Goal: Task Accomplishment & Management: Manage account settings

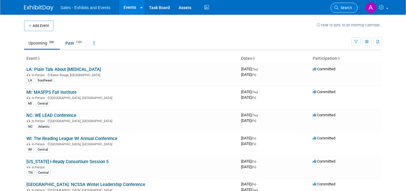
click at [344, 7] on span "Search" at bounding box center [345, 8] width 13 height 4
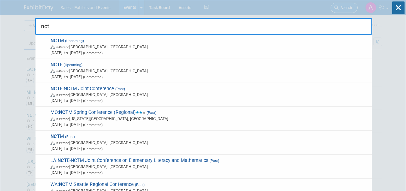
type input "nctm"
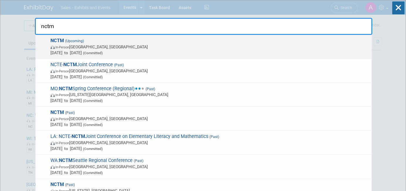
click at [149, 49] on span "In-Person Atlanta, GA" at bounding box center [209, 47] width 318 height 6
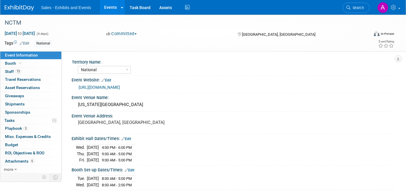
select select "National"
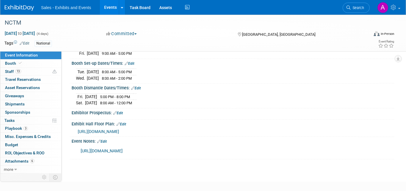
scroll to position [108, 0]
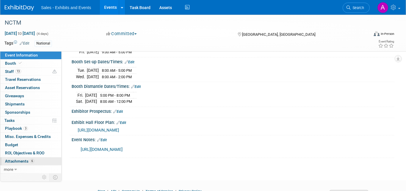
click at [20, 163] on span "Attachments 6" at bounding box center [19, 161] width 29 height 5
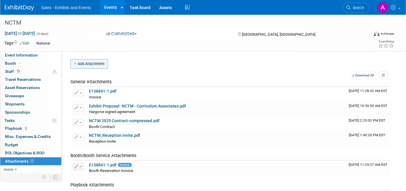
click at [99, 67] on button "Add Attachment" at bounding box center [89, 63] width 38 height 9
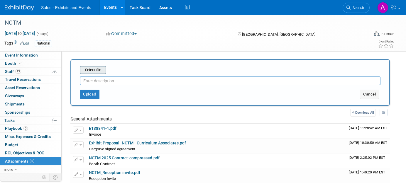
click at [99, 70] on input "file" at bounding box center [71, 70] width 70 height 7
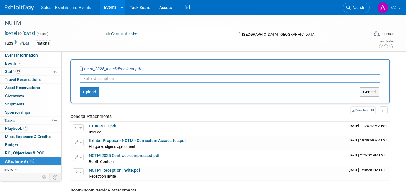
click at [119, 81] on input "text" at bounding box center [230, 78] width 301 height 9
click at [93, 91] on button "Upload" at bounding box center [90, 91] width 20 height 9
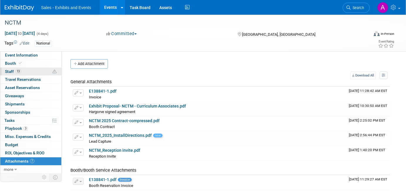
click at [34, 68] on link "13 Staff 13" at bounding box center [30, 72] width 61 height 8
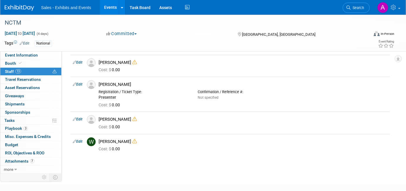
scroll to position [255, 0]
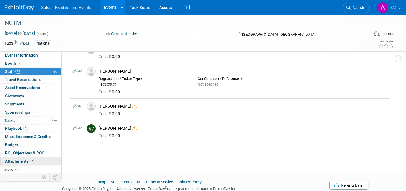
click at [24, 163] on span "Attachments 7" at bounding box center [19, 161] width 29 height 5
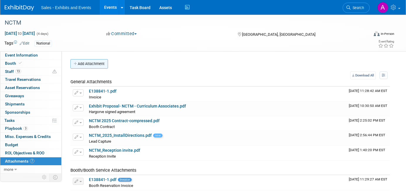
click at [95, 66] on button "Add Attachment" at bounding box center [89, 63] width 38 height 9
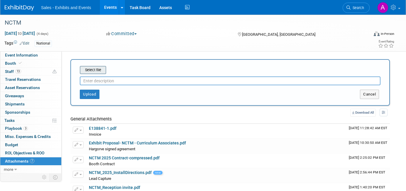
click at [97, 71] on input "file" at bounding box center [71, 70] width 70 height 7
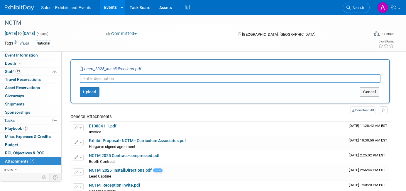
click at [121, 76] on input "text" at bounding box center [230, 78] width 301 height 9
type input "Lead Capture Install Instructions"
click at [90, 93] on button "Upload" at bounding box center [90, 91] width 20 height 9
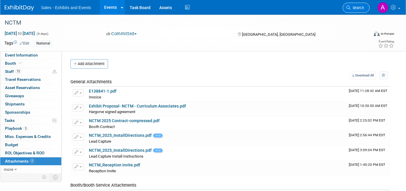
click at [359, 8] on span "Search" at bounding box center [357, 8] width 13 height 4
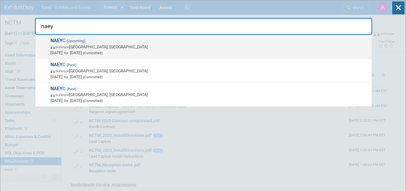
type input "naey"
click at [285, 46] on span "In-Person Orlando, FL" at bounding box center [209, 47] width 318 height 6
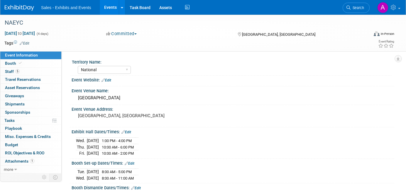
select select "National"
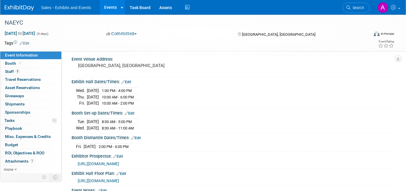
scroll to position [130, 0]
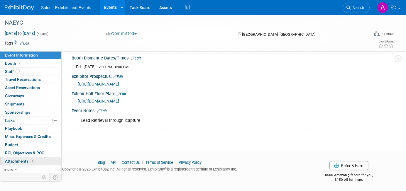
click at [22, 164] on link "1 Attachments 1" at bounding box center [30, 162] width 61 height 8
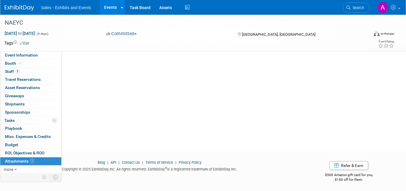
scroll to position [0, 0]
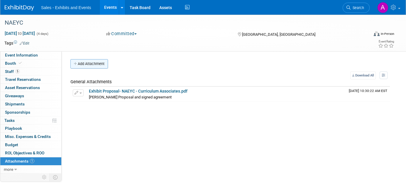
click at [101, 65] on button "Add Attachment" at bounding box center [89, 63] width 38 height 9
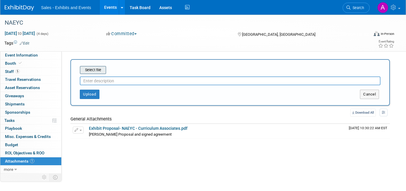
click at [100, 70] on input "file" at bounding box center [71, 70] width 70 height 7
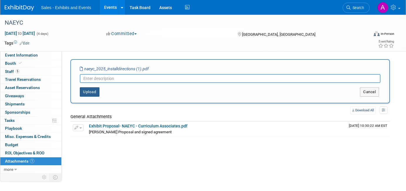
click at [94, 94] on button "Upload" at bounding box center [90, 91] width 20 height 9
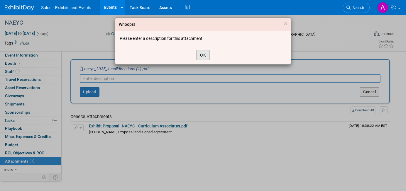
click at [204, 55] on button "OK" at bounding box center [202, 55] width 13 height 10
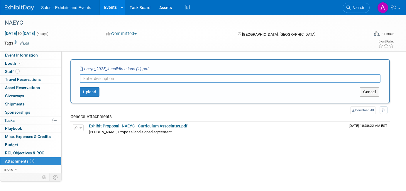
click at [177, 82] on input "text" at bounding box center [230, 78] width 301 height 9
type input "Lead Capture Install"
click at [93, 90] on button "Upload" at bounding box center [90, 91] width 20 height 9
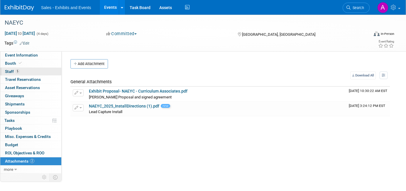
click at [25, 69] on link "5 Staff 5" at bounding box center [30, 72] width 61 height 8
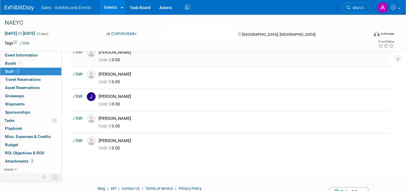
scroll to position [31, 0]
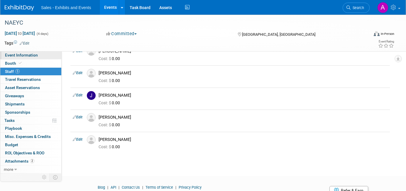
click at [33, 54] on span "Event Information" at bounding box center [21, 55] width 33 height 5
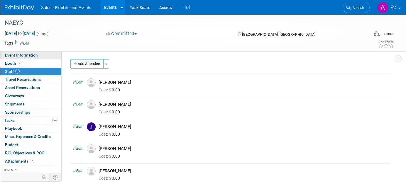
select select "National"
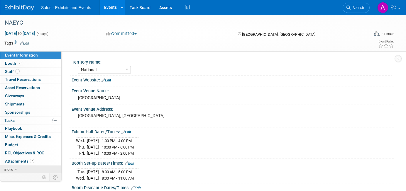
click at [26, 168] on link "more" at bounding box center [30, 170] width 61 height 8
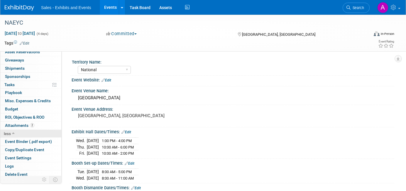
scroll to position [38, 0]
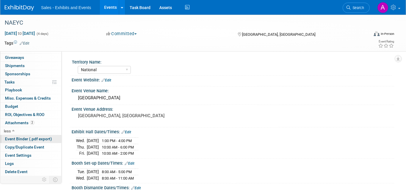
click at [26, 140] on span "Event Binder (.pdf export)" at bounding box center [28, 139] width 47 height 5
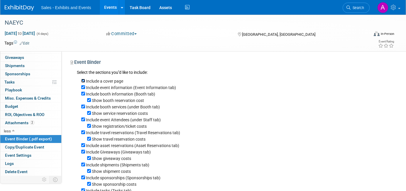
click at [83, 80] on input "Include a cover page" at bounding box center [83, 81] width 4 height 4
checkbox input "false"
click at [89, 101] on input "Show booth reservation cost" at bounding box center [89, 100] width 4 height 4
checkbox input "false"
click at [82, 107] on input "Include booth services (under Booth tab)" at bounding box center [83, 107] width 4 height 4
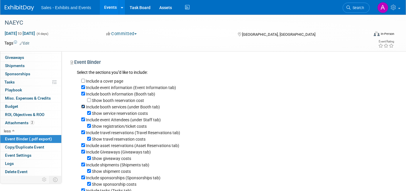
checkbox input "false"
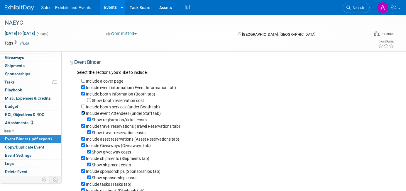
click at [83, 113] on input "Include event Attendees (under Staff tab)" at bounding box center [83, 113] width 4 height 4
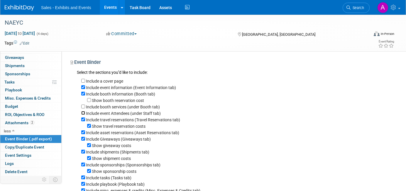
click at [83, 114] on input "Include event Attendees (under Staff tab)" at bounding box center [83, 113] width 4 height 4
checkbox input "true"
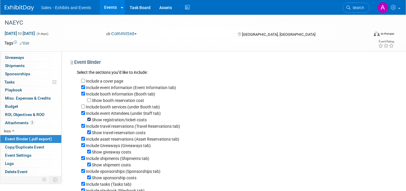
click at [89, 121] on input "Show registration/ticket costs" at bounding box center [89, 120] width 4 height 4
checkbox input "false"
click at [83, 126] on input "Include travel reservations (Travel Reservations tab)" at bounding box center [83, 126] width 4 height 4
checkbox input "false"
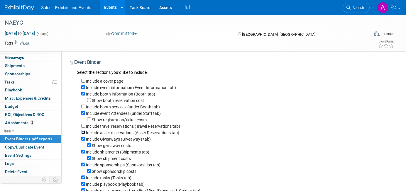
click at [83, 131] on input "Include asset reservations (Asset Reservations tab)" at bounding box center [83, 133] width 4 height 4
checkbox input "false"
click at [83, 139] on input "Include Giveaways (Giveaways tab)" at bounding box center [83, 139] width 4 height 4
checkbox input "false"
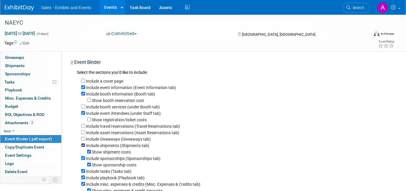
click at [83, 147] on input "Include shipments (Shipments tab)" at bounding box center [83, 146] width 4 height 4
checkbox input "false"
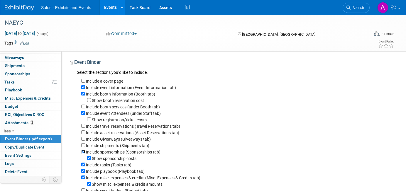
click at [83, 153] on input "Include sponsorships (Sponsorships tab)" at bounding box center [83, 152] width 4 height 4
checkbox input "false"
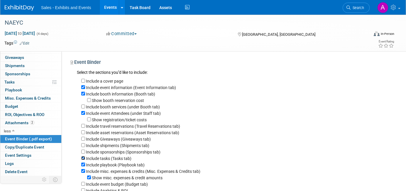
click at [83, 160] on input "Include tasks (Tasks tab)" at bounding box center [83, 158] width 4 height 4
checkbox input "false"
click at [83, 165] on input "Include playbook (Playbook tab)" at bounding box center [83, 165] width 4 height 4
checkbox input "false"
click at [83, 173] on input "Include misc. expenses & credits (Misc. Expenses & Credits tab)" at bounding box center [83, 171] width 4 height 4
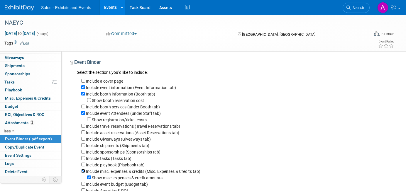
checkbox input "false"
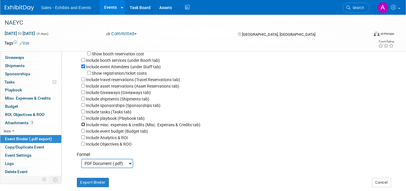
scroll to position [71, 0]
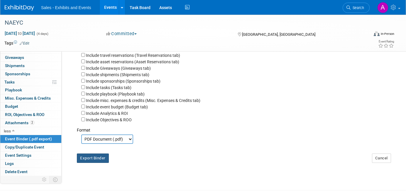
click at [94, 161] on button "Export Binder" at bounding box center [93, 158] width 32 height 9
click at [359, 8] on span "Search" at bounding box center [357, 8] width 13 height 4
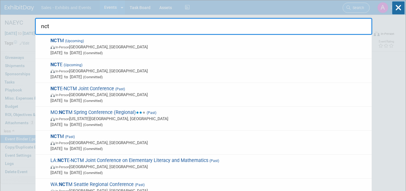
type input "ncte"
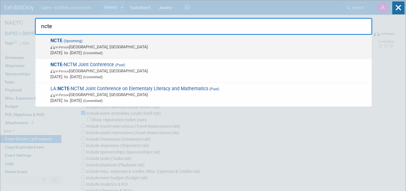
click at [190, 43] on span "NCTE (Upcoming) In-Person Denver, CO Nov 20, 2025 to Nov 23, 2025 (Committed)" at bounding box center [209, 47] width 320 height 18
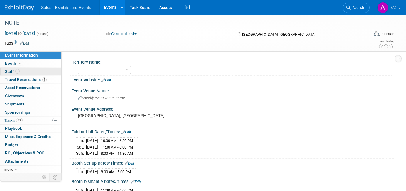
click at [28, 74] on link "5 Staff 5" at bounding box center [30, 72] width 61 height 8
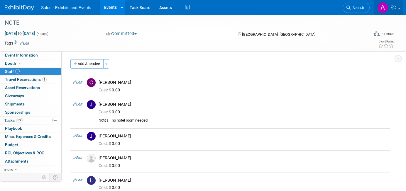
click at [394, 5] on icon at bounding box center [394, 7] width 7 height 5
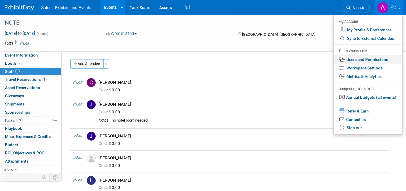
click at [365, 61] on link "Users and Permissions" at bounding box center [368, 59] width 69 height 9
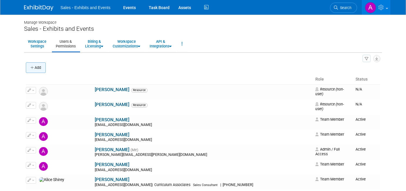
click at [40, 68] on button "Add" at bounding box center [36, 68] width 20 height 11
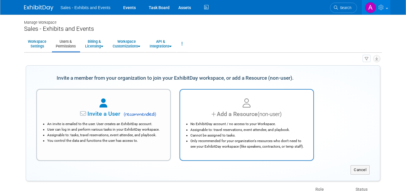
click at [217, 118] on div "Add a Resource (non-user)" at bounding box center [247, 114] width 119 height 9
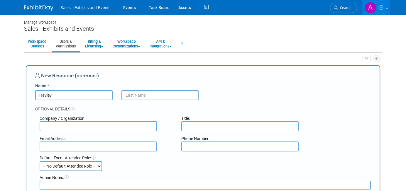
type input "Hayley"
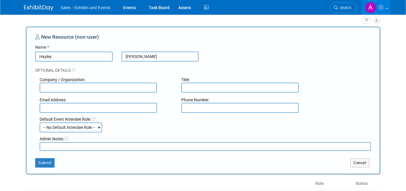
type input "Browning"
click at [111, 105] on input "text" at bounding box center [98, 108] width 117 height 10
type input "hbrowning@cainc.com"
click at [45, 167] on button "Submit" at bounding box center [44, 162] width 19 height 9
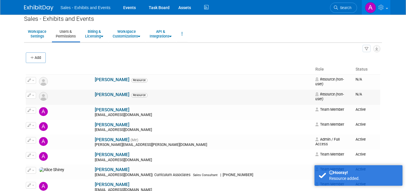
scroll to position [0, 0]
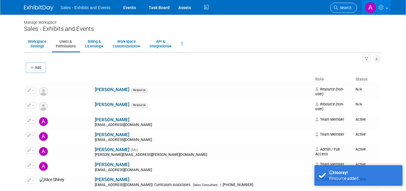
click at [345, 9] on span "Search" at bounding box center [344, 8] width 13 height 4
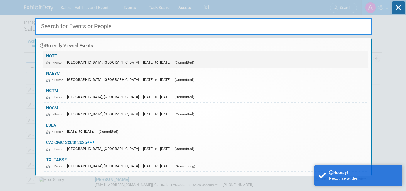
click at [294, 56] on link "NCTE In-Person Denver, CO Nov 20, 2025 to Nov 23, 2025 (Committed)" at bounding box center [205, 59] width 325 height 17
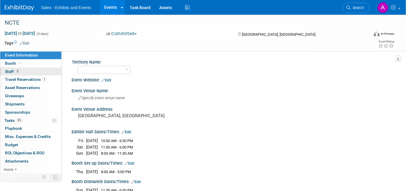
click at [38, 70] on link "5 Staff 5" at bounding box center [30, 72] width 61 height 8
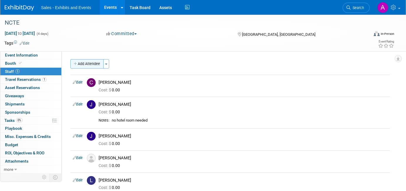
click at [94, 60] on button "Add Attendee" at bounding box center [86, 63] width 33 height 9
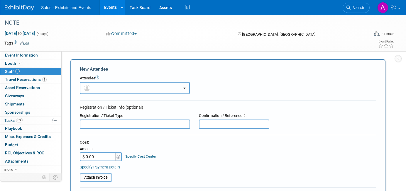
click at [107, 91] on button "button" at bounding box center [135, 88] width 110 height 12
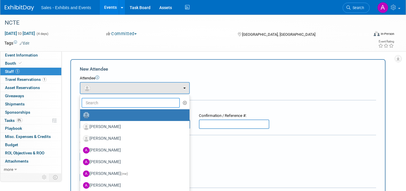
click at [111, 101] on input "text" at bounding box center [131, 103] width 98 height 10
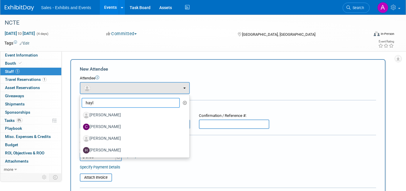
type input "hayle"
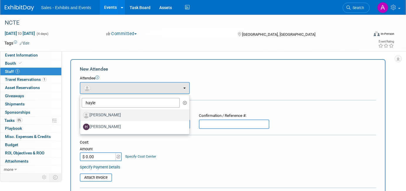
click at [117, 114] on label "[PERSON_NAME]" at bounding box center [133, 115] width 101 height 9
click at [81, 114] on input "[PERSON_NAME]" at bounding box center [79, 115] width 4 height 4
select select "7bff7528-3a3a-4687-a2f5-4fbbe716e033"
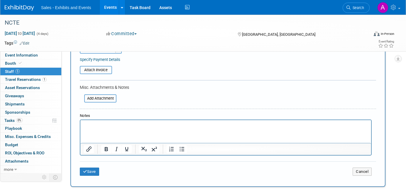
scroll to position [142, 0]
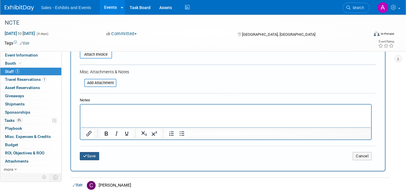
click at [90, 155] on button "Save" at bounding box center [89, 156] width 19 height 8
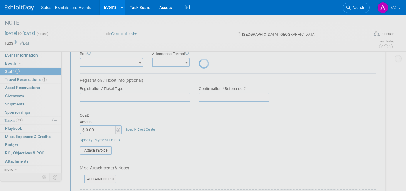
scroll to position [95, 0]
